Goal: Task Accomplishment & Management: Use online tool/utility

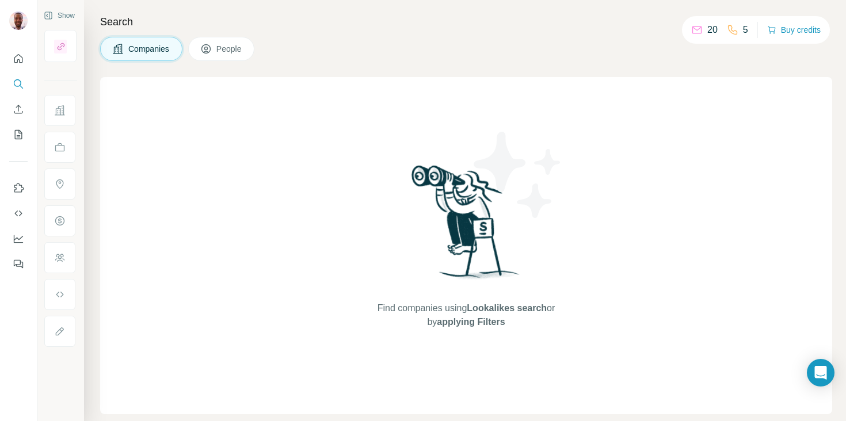
click at [612, 41] on div "Companies People" at bounding box center [466, 49] width 732 height 24
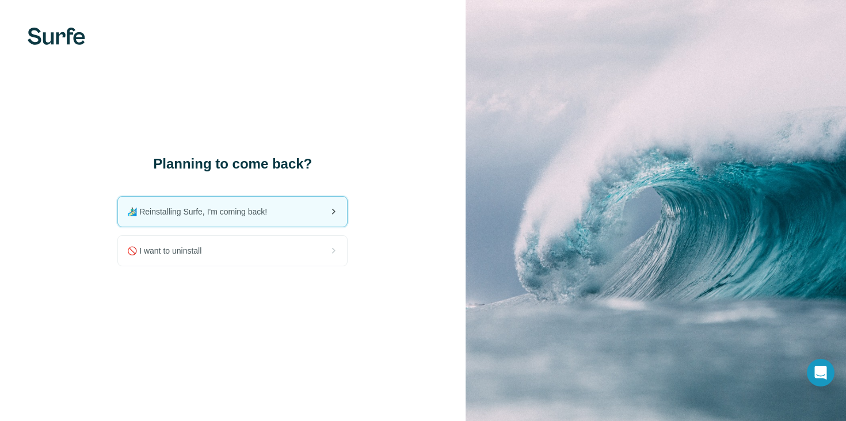
click at [262, 220] on div "🏄🏻‍♂️ Reinstalling Surfe, I'm coming back!" at bounding box center [232, 212] width 229 height 30
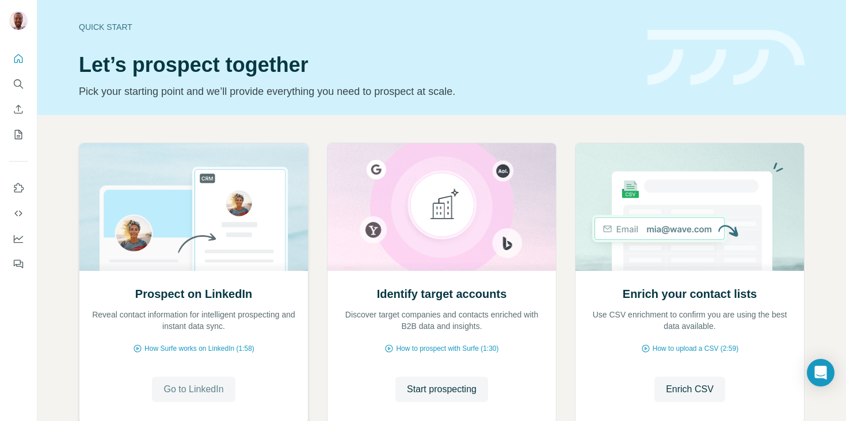
click at [176, 395] on span "Go to LinkedIn" at bounding box center [193, 390] width 60 height 14
click at [14, 60] on icon "Quick start" at bounding box center [18, 58] width 9 height 9
click at [20, 85] on icon "Search" at bounding box center [17, 82] width 7 height 7
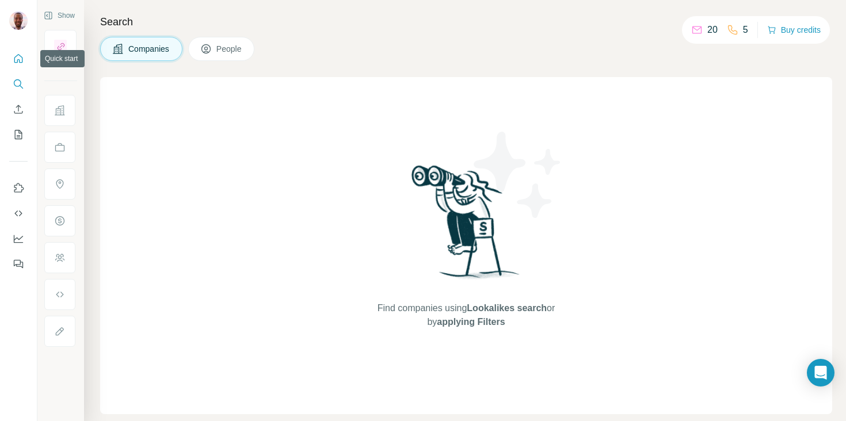
click at [15, 64] on icon "Quick start" at bounding box center [19, 59] width 12 height 12
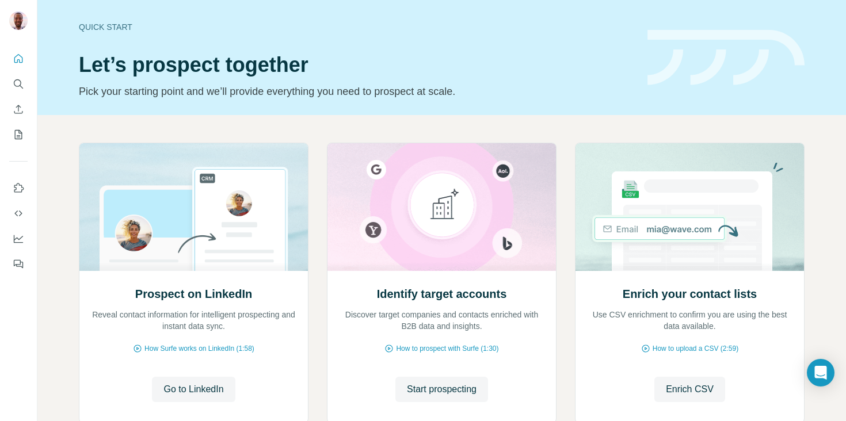
scroll to position [76, 0]
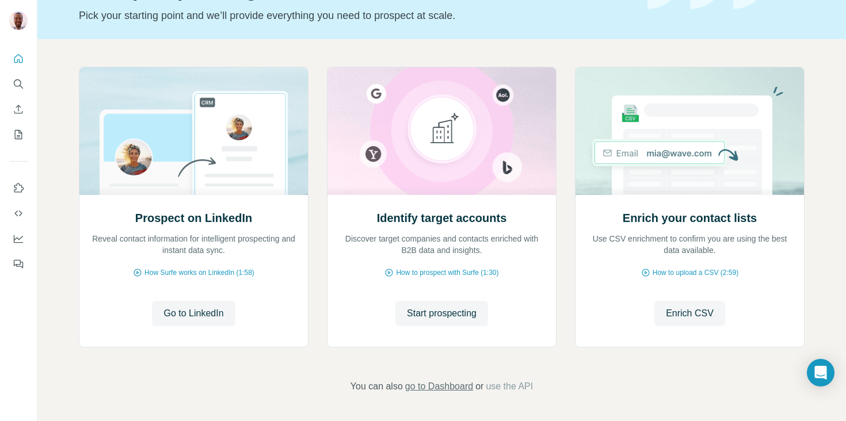
click at [456, 387] on span "go to Dashboard" at bounding box center [439, 387] width 68 height 14
